Goal: Task Accomplishment & Management: Use online tool/utility

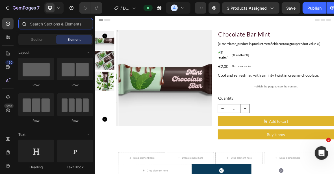
click at [38, 22] on input "text" at bounding box center [55, 23] width 75 height 11
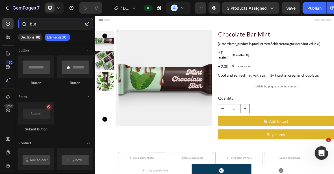
type input "butt"
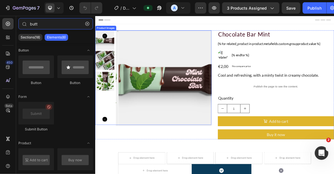
scroll to position [56, 0]
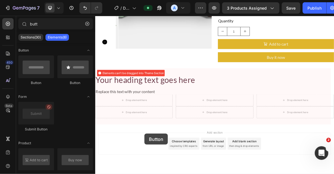
scroll to position [120, 0]
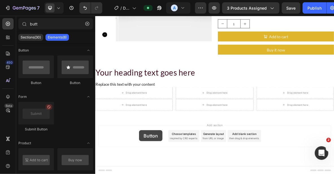
drag, startPoint x: 129, startPoint y: 83, endPoint x: 157, endPoint y: 178, distance: 98.9
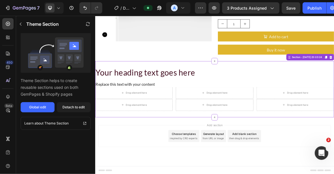
click at [333, 91] on h2 "Your heading text goes here" at bounding box center [264, 95] width 339 height 15
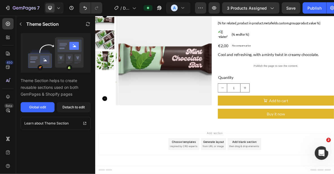
scroll to position [29, 0]
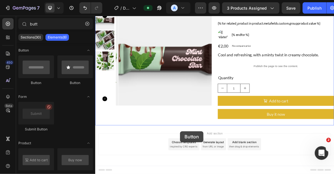
drag, startPoint x: 166, startPoint y: 84, endPoint x: 215, endPoint y: 179, distance: 107.3
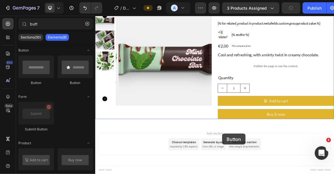
drag, startPoint x: 201, startPoint y: 104, endPoint x: 275, endPoint y: 182, distance: 107.8
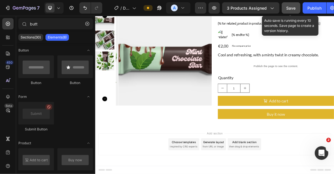
click at [287, 7] on span "Save" at bounding box center [290, 8] width 9 height 5
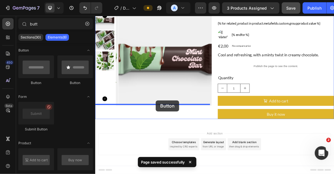
drag, startPoint x: 156, startPoint y: 79, endPoint x: 181, endPoint y: 135, distance: 61.7
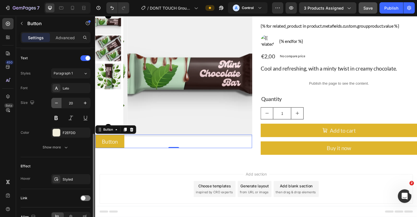
scroll to position [219, 0]
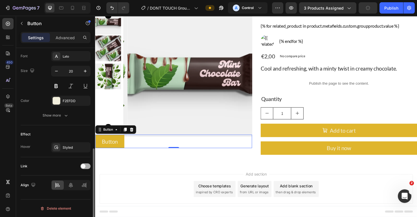
click at [85, 163] on div at bounding box center [85, 166] width 10 height 6
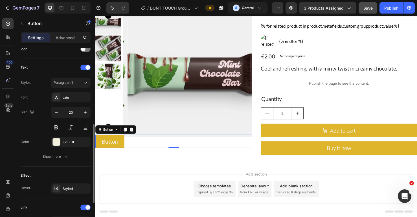
scroll to position [249, 0]
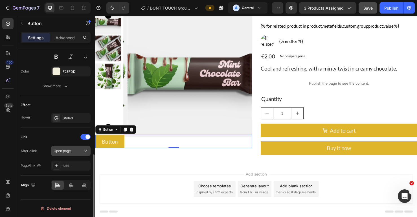
click at [82, 152] on icon at bounding box center [85, 151] width 6 height 6
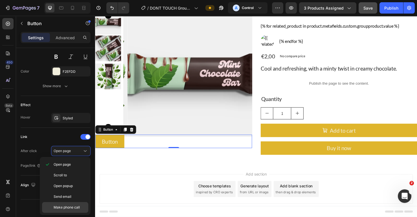
click at [78, 173] on span "Make phone call" at bounding box center [67, 207] width 26 height 5
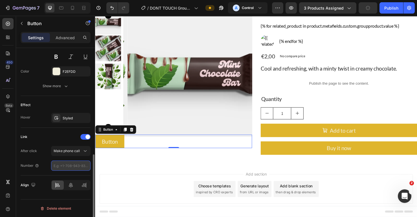
click at [73, 164] on input "number" at bounding box center [71, 166] width 40 height 10
click at [76, 151] on span "Make phone call" at bounding box center [67, 151] width 26 height 4
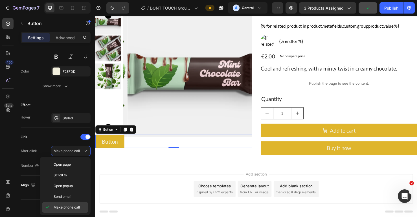
click at [73, 173] on span "Make phone call" at bounding box center [67, 207] width 26 height 5
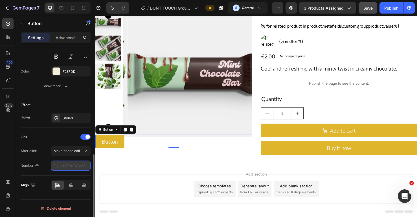
click at [77, 165] on input "number" at bounding box center [71, 166] width 40 height 10
click at [61, 165] on input "number" at bounding box center [71, 166] width 40 height 10
type input "84"
click at [30, 143] on div "Link After click Make phone call Number 84" at bounding box center [56, 151] width 70 height 38
click at [69, 166] on input "84" at bounding box center [71, 166] width 40 height 10
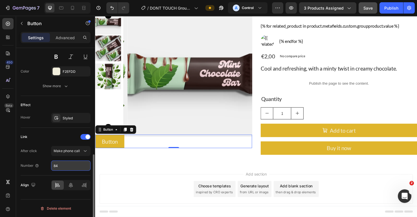
click at [69, 166] on input "84" at bounding box center [71, 166] width 40 height 10
click at [41, 140] on div "Link" at bounding box center [56, 136] width 70 height 9
click at [62, 166] on input "number" at bounding box center [71, 166] width 40 height 10
click at [65, 167] on input "number" at bounding box center [71, 166] width 40 height 10
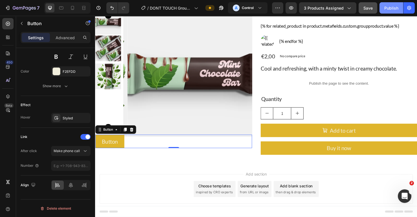
click at [333, 6] on div "Publish" at bounding box center [391, 8] width 14 height 6
click at [222, 10] on icon "button" at bounding box center [221, 8] width 6 height 6
click at [333, 7] on div "Publish" at bounding box center [391, 8] width 14 height 6
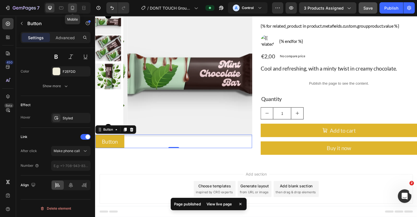
click at [74, 8] on icon at bounding box center [72, 8] width 3 height 4
type input "10"
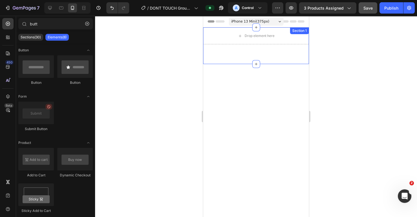
click at [295, 32] on div "Section 1" at bounding box center [299, 30] width 19 height 7
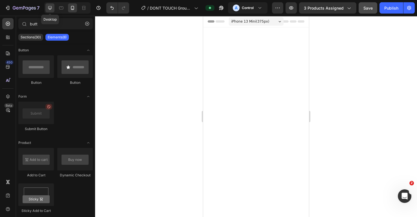
click at [51, 8] on icon at bounding box center [50, 8] width 4 height 4
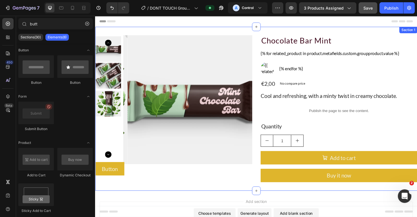
click at [333, 35] on div "Product Images Button Button Chocolate Bar Mint Product Title {% for related_pr…" at bounding box center [264, 113] width 339 height 172
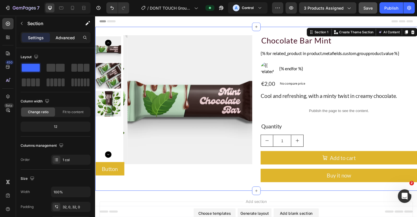
click at [72, 39] on p "Advanced" at bounding box center [65, 38] width 19 height 6
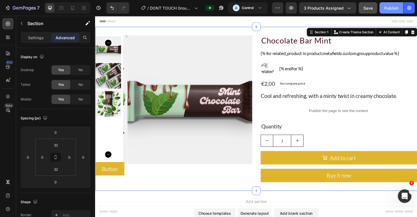
click at [333, 9] on button "Publish" at bounding box center [392, 7] width 24 height 11
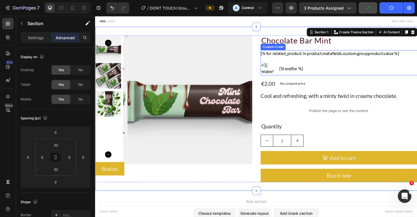
scroll to position [41, 0]
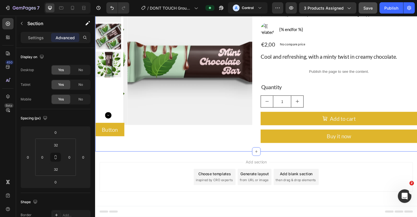
click at [333, 6] on div "Preview 3 products assigned Save Publish" at bounding box center [343, 7] width 143 height 11
click at [333, 10] on div "Publish" at bounding box center [391, 8] width 14 height 6
click at [141, 138] on div "Button Button" at bounding box center [177, 135] width 165 height 14
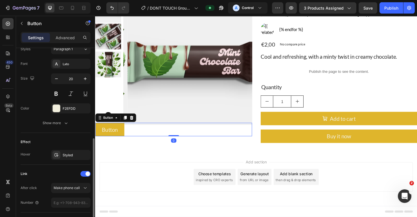
scroll to position [247, 0]
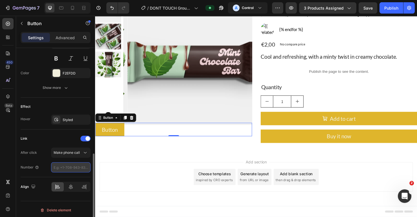
click at [72, 168] on input "number" at bounding box center [71, 167] width 40 height 10
type input "89"
click at [333, 11] on button "Publish" at bounding box center [392, 7] width 24 height 11
click at [65, 169] on input "number" at bounding box center [71, 167] width 40 height 10
click at [65, 168] on input "number" at bounding box center [71, 167] width 40 height 10
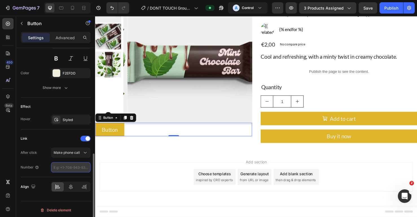
click at [69, 168] on input "number" at bounding box center [71, 167] width 40 height 10
click at [134, 124] on icon at bounding box center [134, 123] width 4 height 4
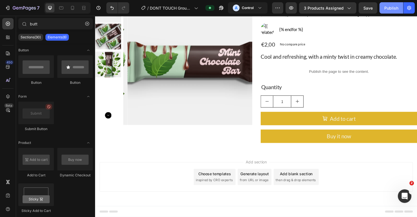
click at [333, 11] on button "Publish" at bounding box center [392, 7] width 24 height 11
click at [42, 22] on input "butt" at bounding box center [55, 23] width 75 height 11
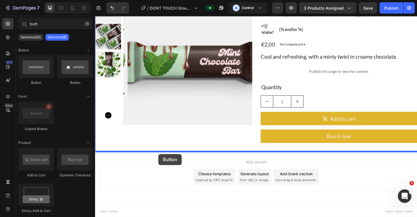
drag, startPoint x: 128, startPoint y: 79, endPoint x: 162, endPoint y: 161, distance: 88.8
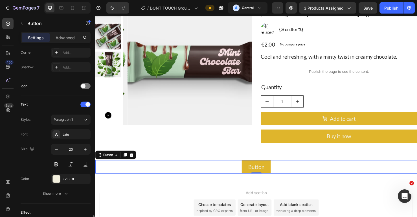
scroll to position [219, 0]
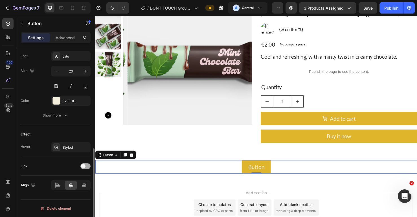
click at [86, 164] on div at bounding box center [85, 166] width 10 height 6
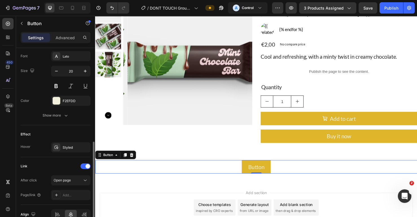
scroll to position [249, 0]
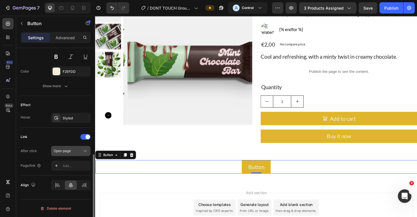
click at [75, 148] on div "Open page" at bounding box center [71, 151] width 34 height 6
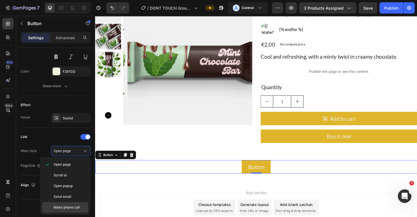
click at [76, 173] on span "Make phone call" at bounding box center [67, 207] width 26 height 5
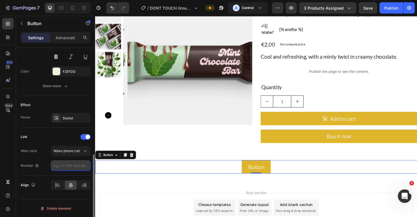
click at [67, 163] on input "number" at bounding box center [71, 166] width 40 height 10
click at [47, 154] on div "After click Make phone call" at bounding box center [56, 151] width 70 height 10
click at [63, 165] on input "number" at bounding box center [71, 166] width 40 height 10
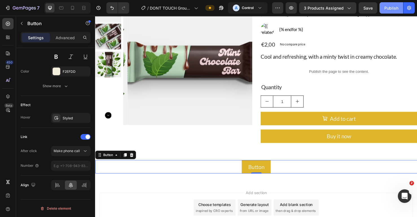
click at [333, 9] on div "Publish" at bounding box center [391, 8] width 14 height 6
